Goal: Navigation & Orientation: Find specific page/section

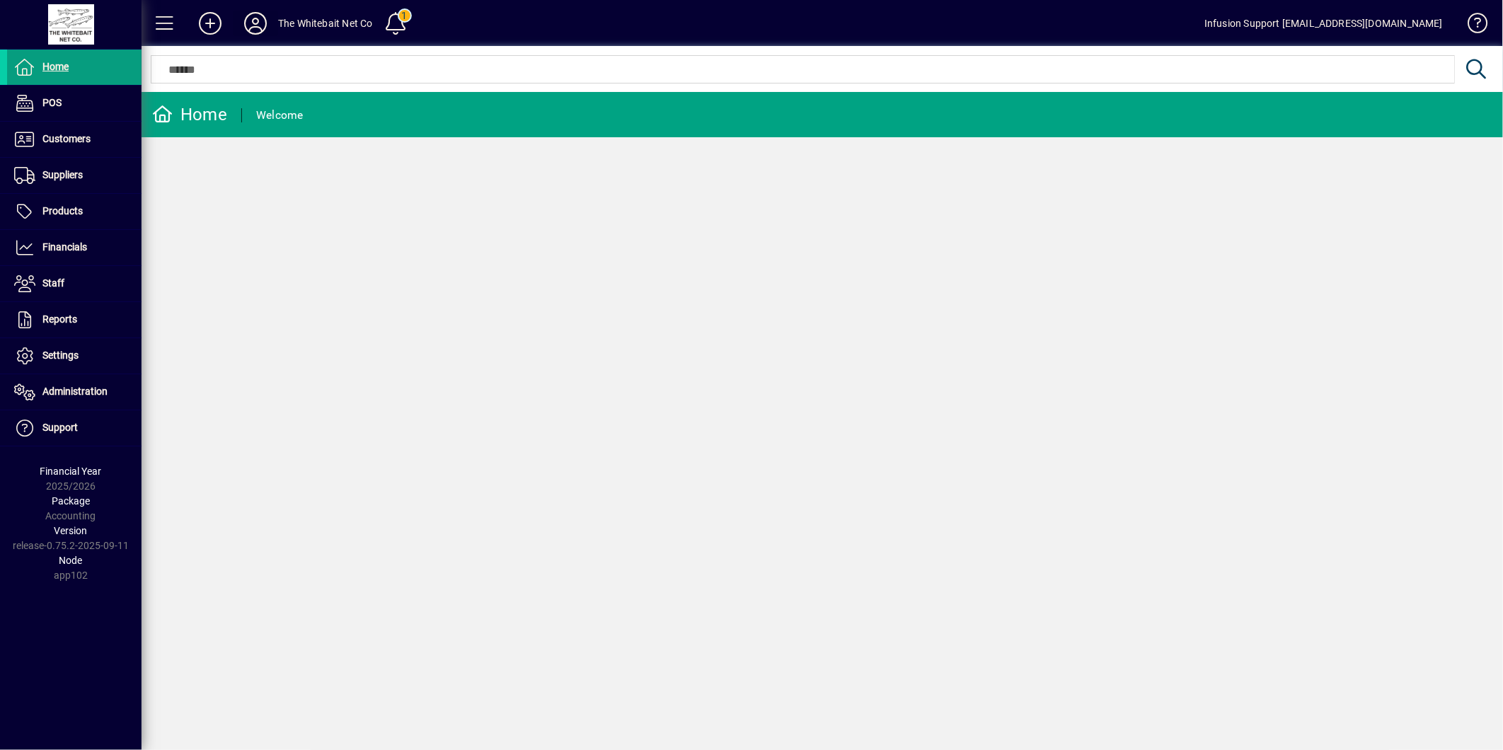
click at [253, 16] on icon at bounding box center [255, 23] width 28 height 23
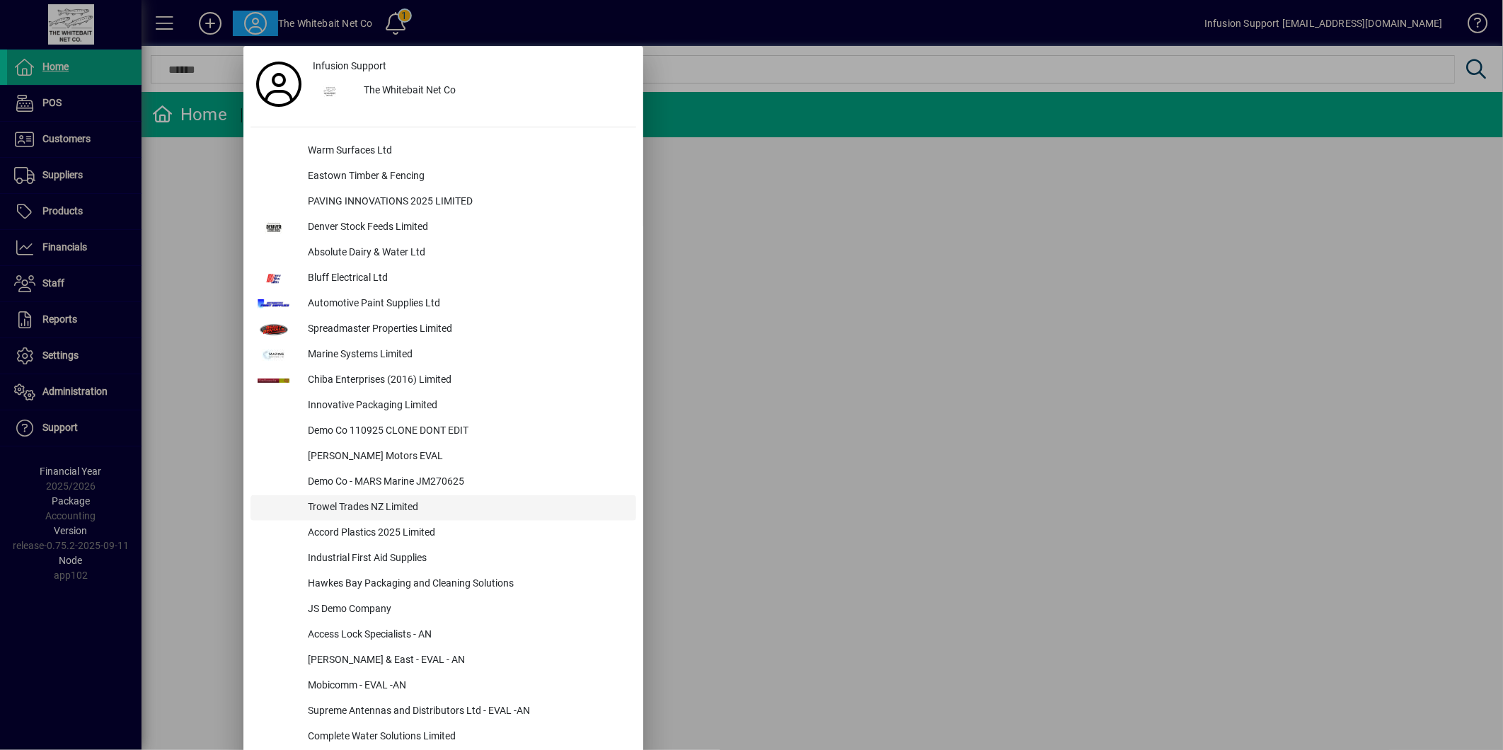
click at [374, 507] on div "Trowel Trades NZ Limited" at bounding box center [467, 507] width 340 height 25
